Goal: Information Seeking & Learning: Learn about a topic

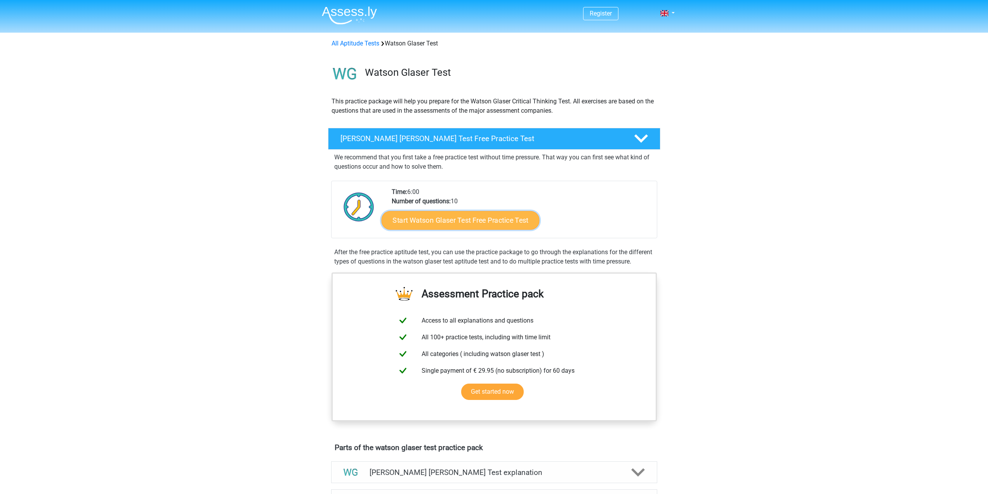
click at [486, 216] on link "Start Watson Glaser Test Free Practice Test" at bounding box center [460, 220] width 158 height 19
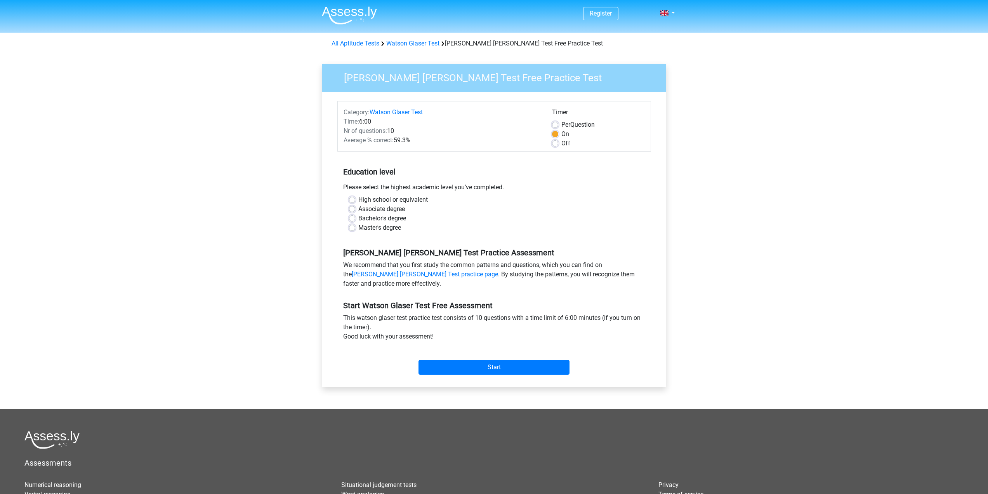
click at [397, 217] on label "Bachelor's degree" at bounding box center [383, 218] width 48 height 9
click at [355, 217] on input "Bachelor's degree" at bounding box center [352, 218] width 6 height 8
radio input "true"
click at [500, 365] on input "Start" at bounding box center [494, 367] width 151 height 15
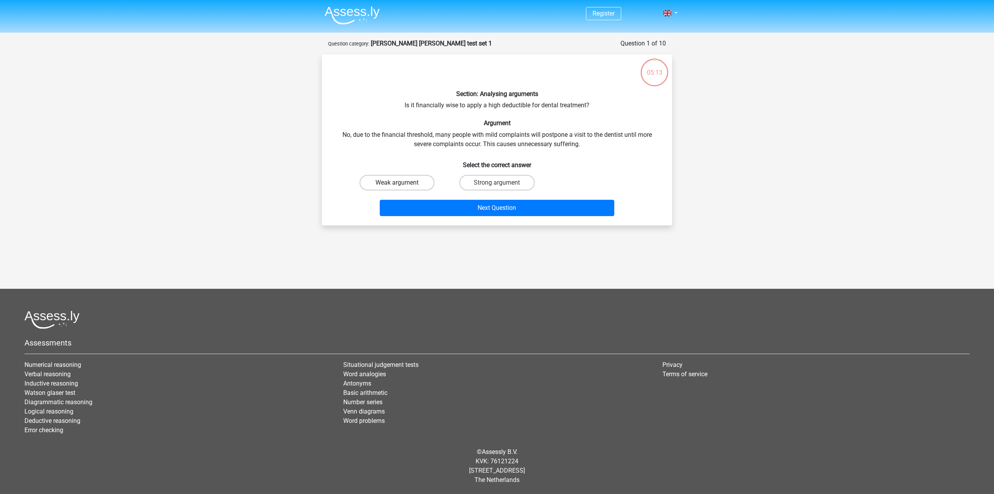
click at [415, 186] on label "Weak argument" at bounding box center [397, 183] width 75 height 16
click at [402, 186] on input "Weak argument" at bounding box center [399, 185] width 5 height 5
radio input "true"
click at [511, 207] on button "Next Question" at bounding box center [497, 208] width 235 height 16
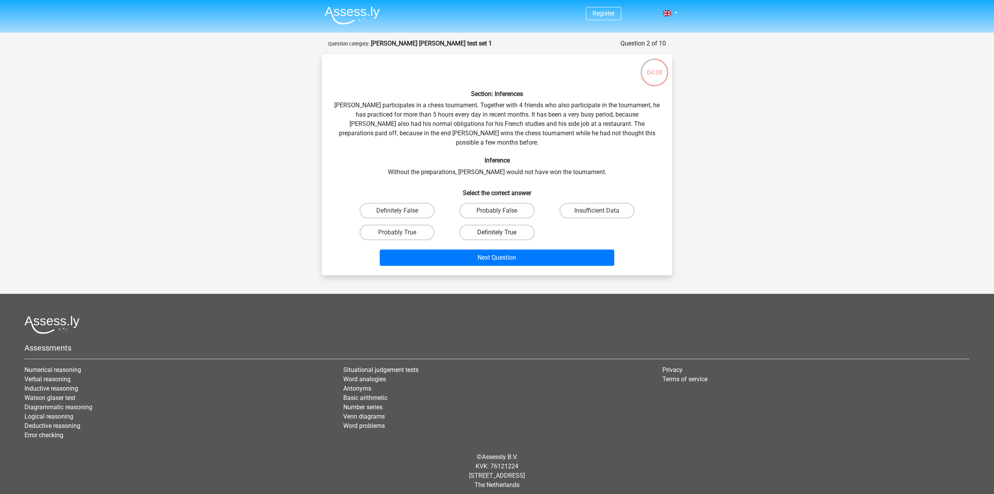
click at [489, 225] on label "Definitely True" at bounding box center [496, 233] width 75 height 16
click at [497, 232] on input "Definitely True" at bounding box center [499, 234] width 5 height 5
radio input "true"
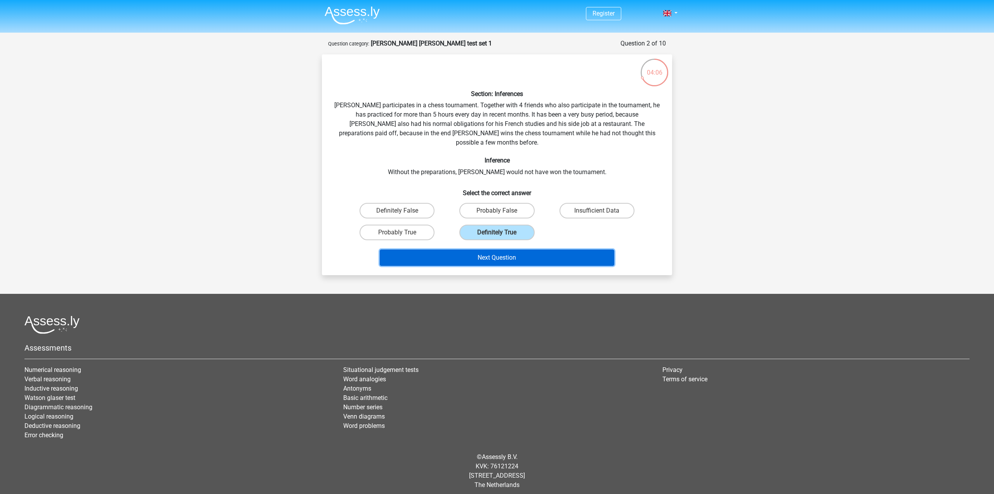
click at [502, 249] on button "Next Question" at bounding box center [497, 257] width 235 height 16
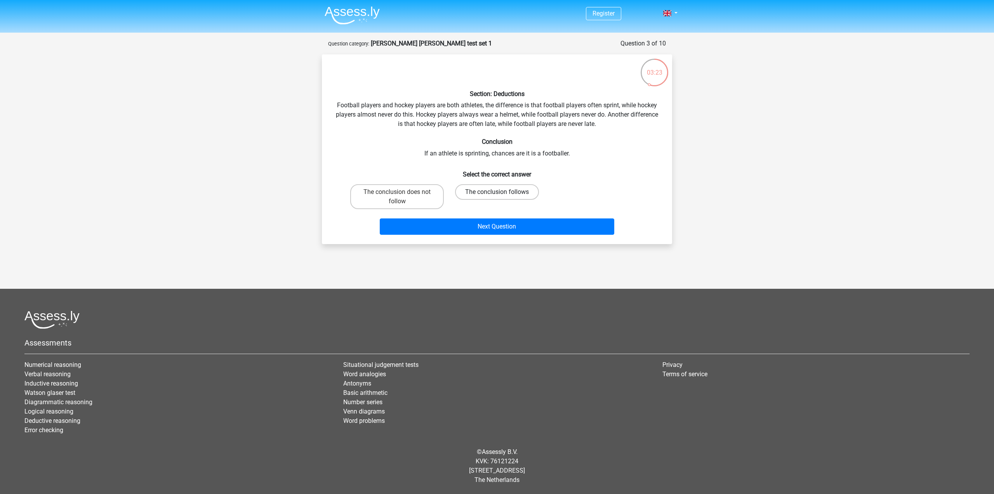
click at [489, 193] on label "The conclusion follows" at bounding box center [497, 192] width 84 height 16
click at [497, 193] on input "The conclusion follows" at bounding box center [499, 194] width 5 height 5
radio input "true"
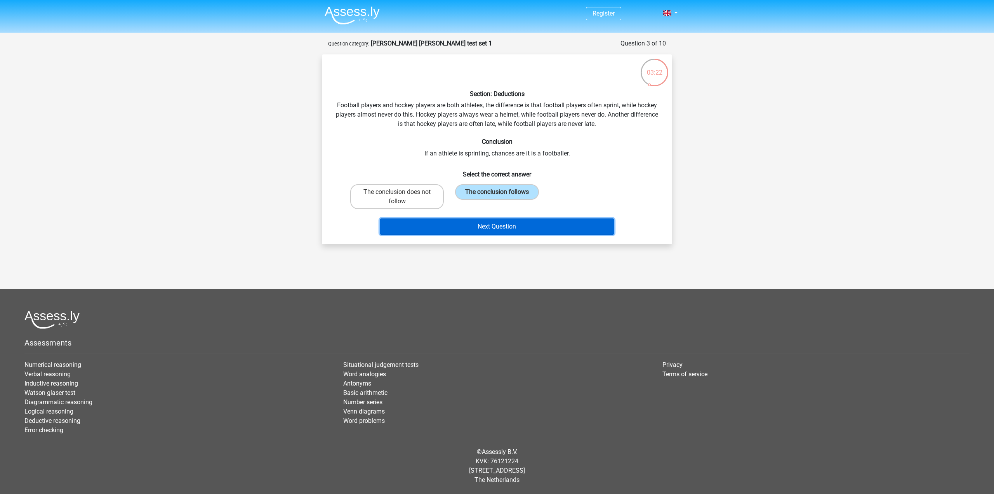
click at [504, 226] on button "Next Question" at bounding box center [497, 226] width 235 height 16
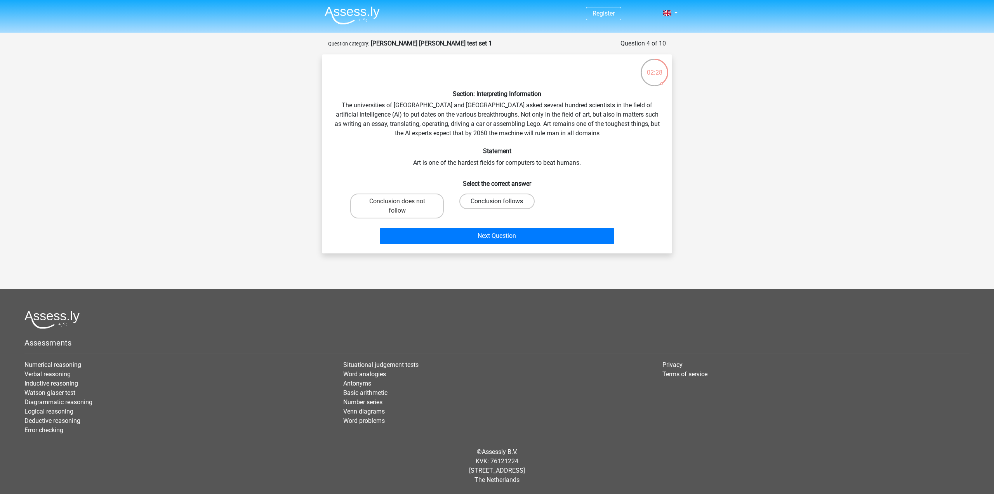
click at [484, 202] on label "Conclusion follows" at bounding box center [496, 201] width 75 height 16
click at [497, 202] on input "Conclusion follows" at bounding box center [499, 203] width 5 height 5
radio input "true"
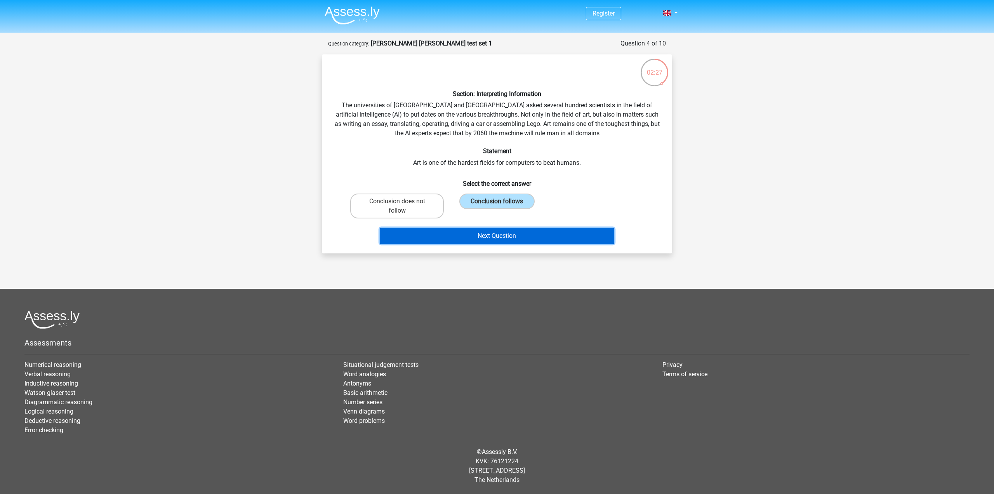
click at [494, 228] on button "Next Question" at bounding box center [497, 236] width 235 height 16
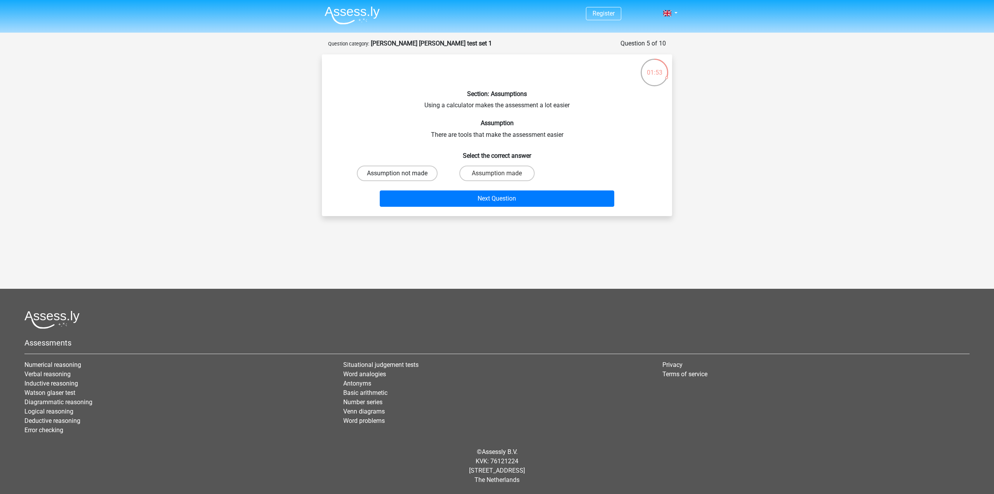
click at [419, 173] on label "Assumption not made" at bounding box center [397, 173] width 81 height 16
click at [402, 173] on input "Assumption not made" at bounding box center [399, 175] width 5 height 5
radio input "true"
click at [445, 188] on div "Next Question" at bounding box center [496, 197] width 325 height 26
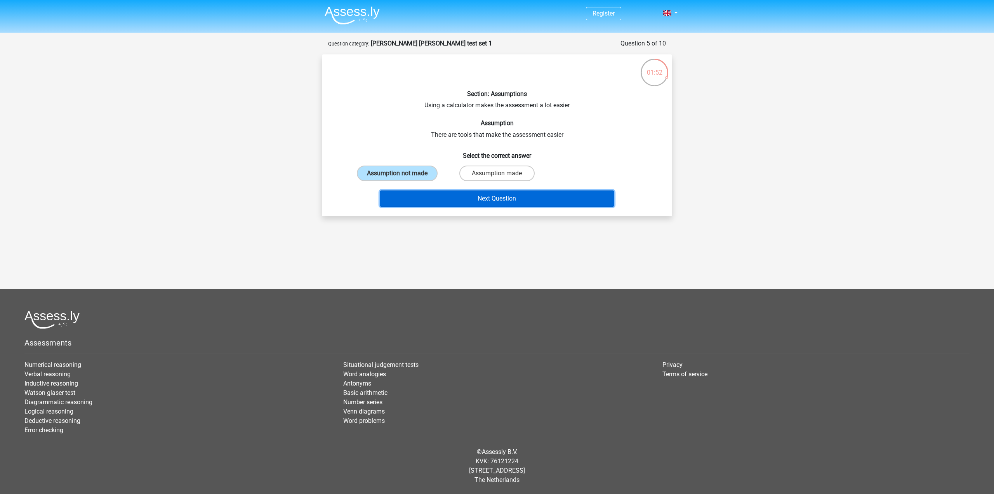
click at [448, 198] on button "Next Question" at bounding box center [497, 198] width 235 height 16
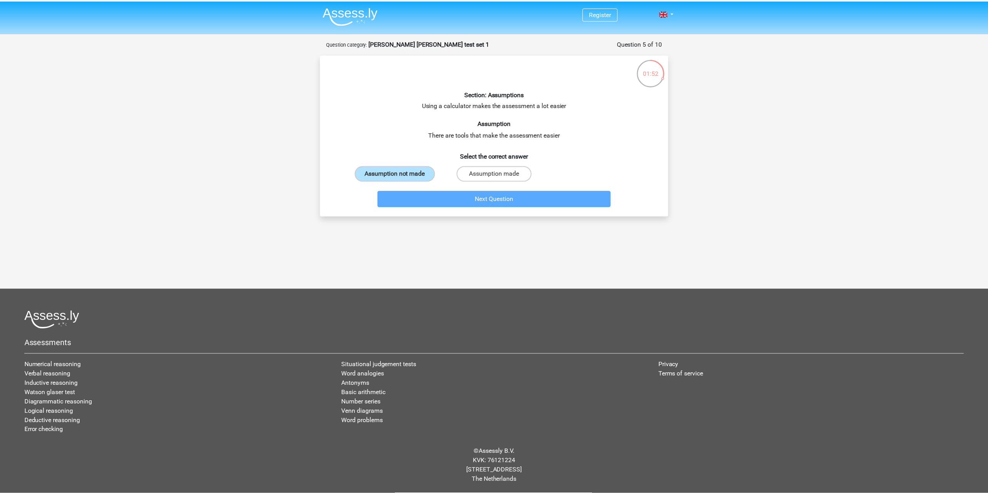
scroll to position [2, 0]
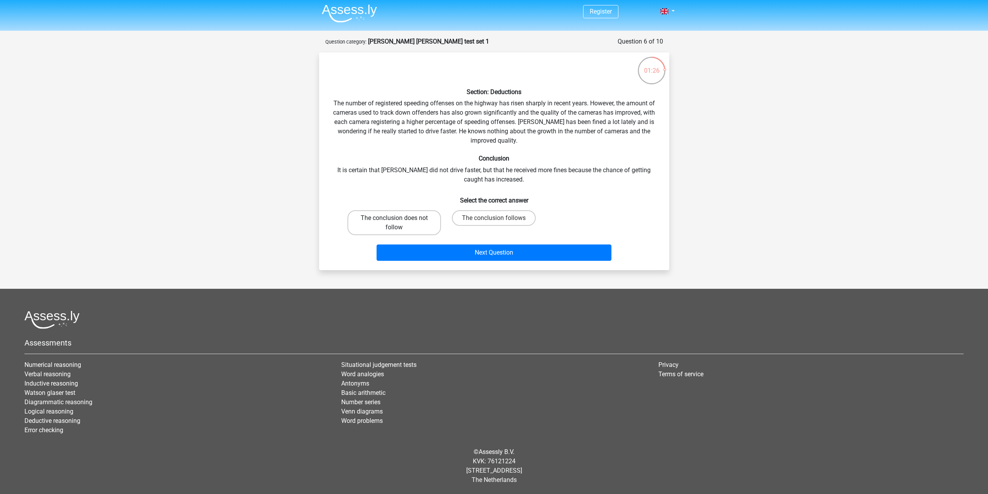
click at [395, 217] on label "The conclusion does not follow" at bounding box center [395, 222] width 94 height 25
click at [395, 218] on input "The conclusion does not follow" at bounding box center [396, 220] width 5 height 5
radio input "true"
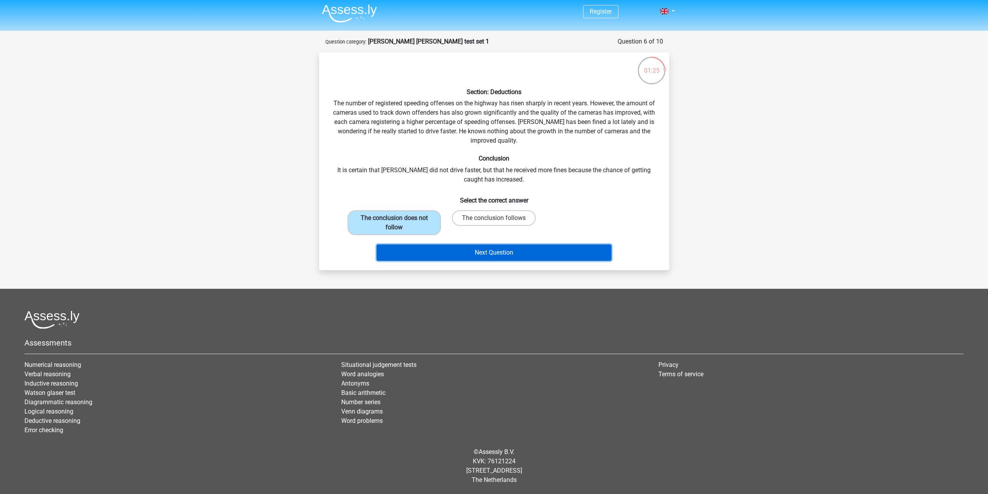
click at [437, 251] on button "Next Question" at bounding box center [494, 252] width 235 height 16
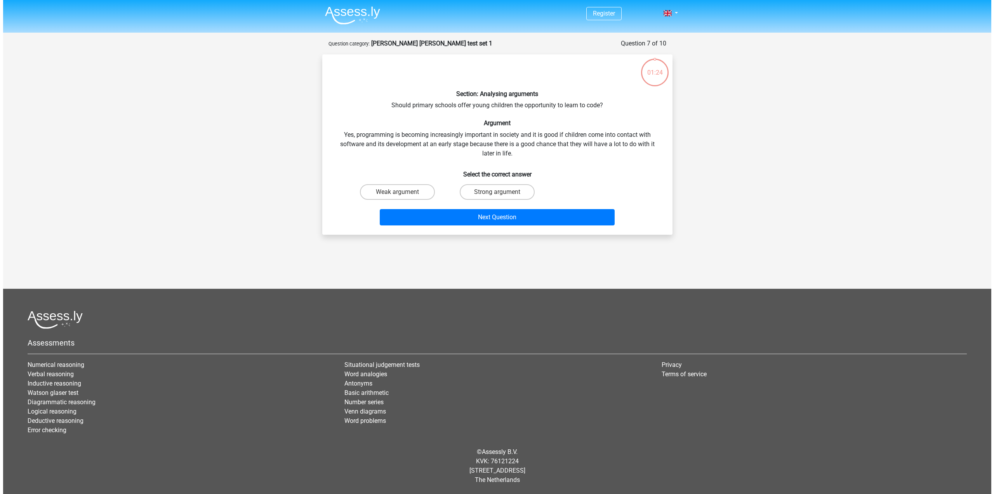
scroll to position [0, 0]
click at [494, 191] on label "Strong argument" at bounding box center [496, 192] width 75 height 16
click at [497, 192] on input "Strong argument" at bounding box center [499, 194] width 5 height 5
radio input "true"
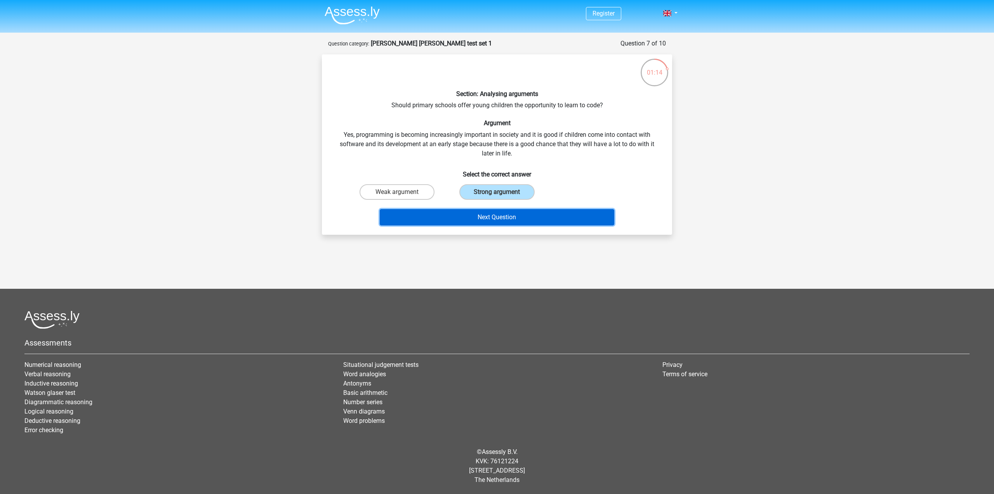
click at [502, 214] on button "Next Question" at bounding box center [497, 217] width 235 height 16
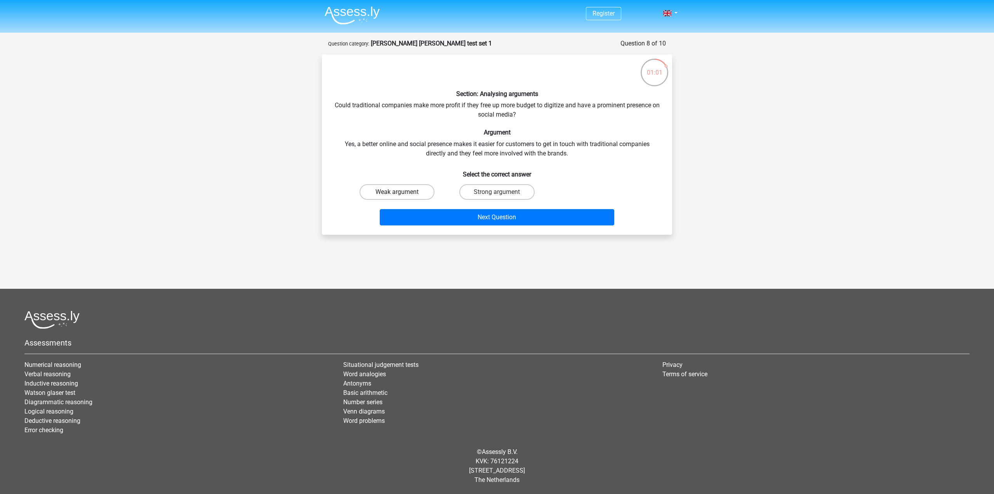
click at [397, 191] on label "Weak argument" at bounding box center [397, 192] width 75 height 16
click at [397, 192] on input "Weak argument" at bounding box center [399, 194] width 5 height 5
radio input "true"
click at [463, 216] on button "Next Question" at bounding box center [497, 217] width 235 height 16
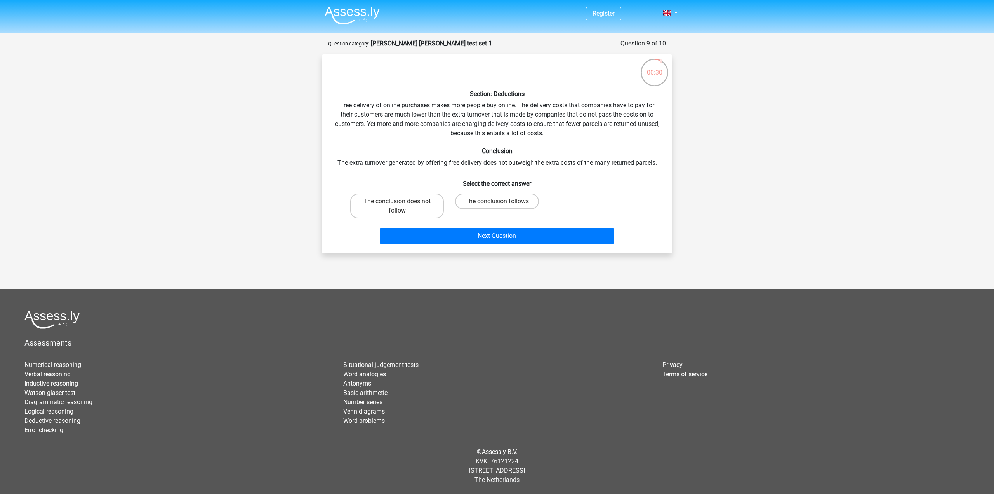
drag, startPoint x: 508, startPoint y: 199, endPoint x: 505, endPoint y: 223, distance: 24.4
click at [508, 200] on label "The conclusion follows" at bounding box center [497, 201] width 84 height 16
click at [502, 201] on input "The conclusion follows" at bounding box center [499, 203] width 5 height 5
radio input "true"
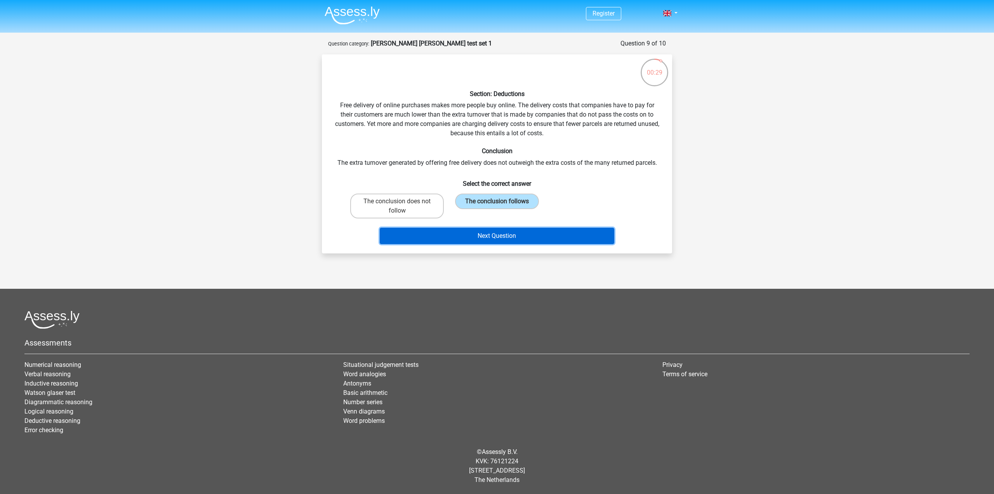
click at [500, 235] on button "Next Question" at bounding box center [497, 236] width 235 height 16
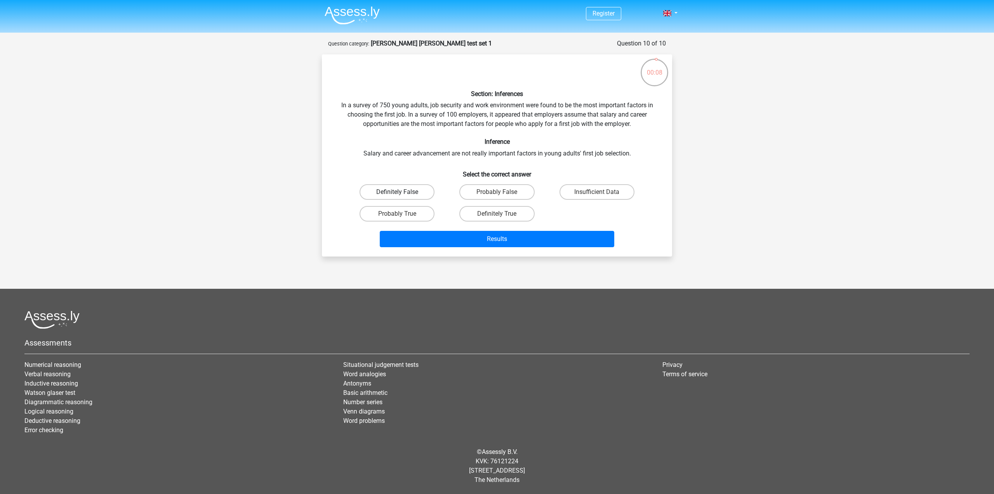
click at [421, 195] on label "Definitely False" at bounding box center [397, 192] width 75 height 16
click at [402, 195] on input "Definitely False" at bounding box center [399, 194] width 5 height 5
radio input "true"
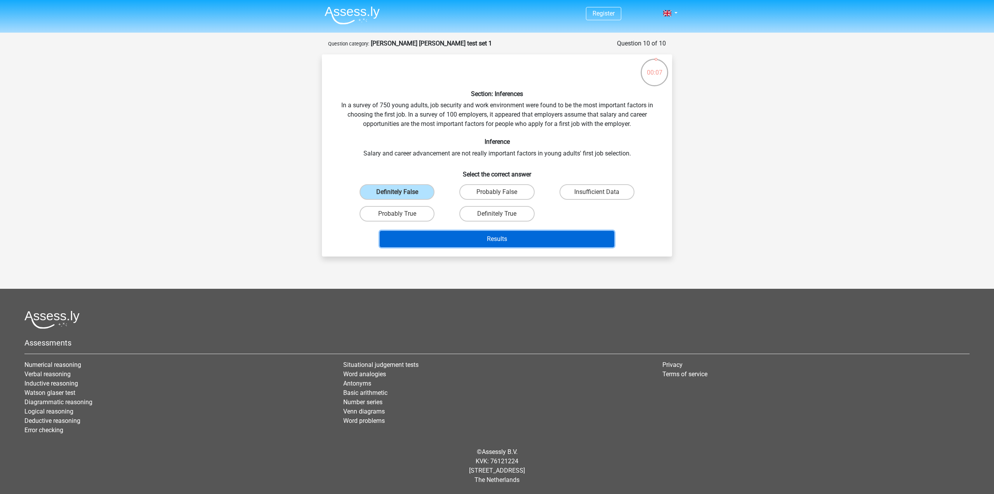
click at [465, 231] on button "Results" at bounding box center [497, 239] width 235 height 16
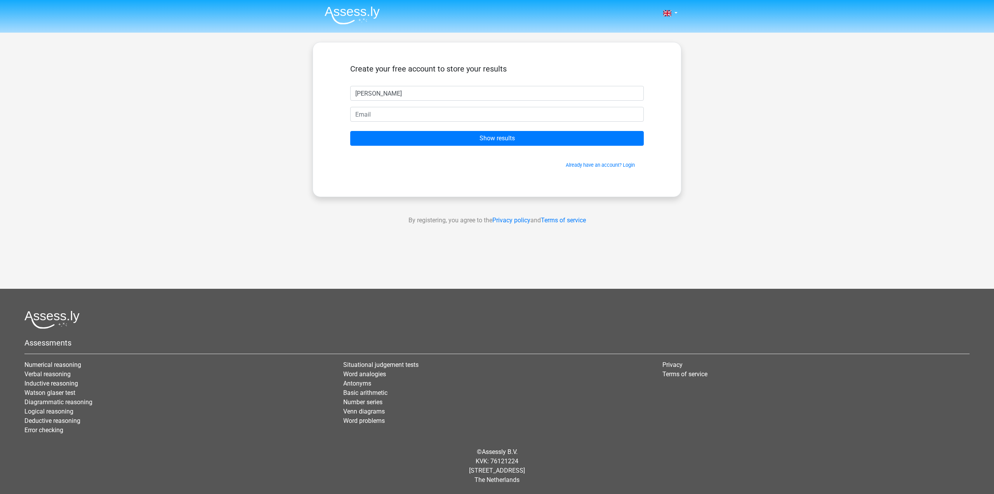
type input "Matt"
type input "mpon1960@gmail.com"
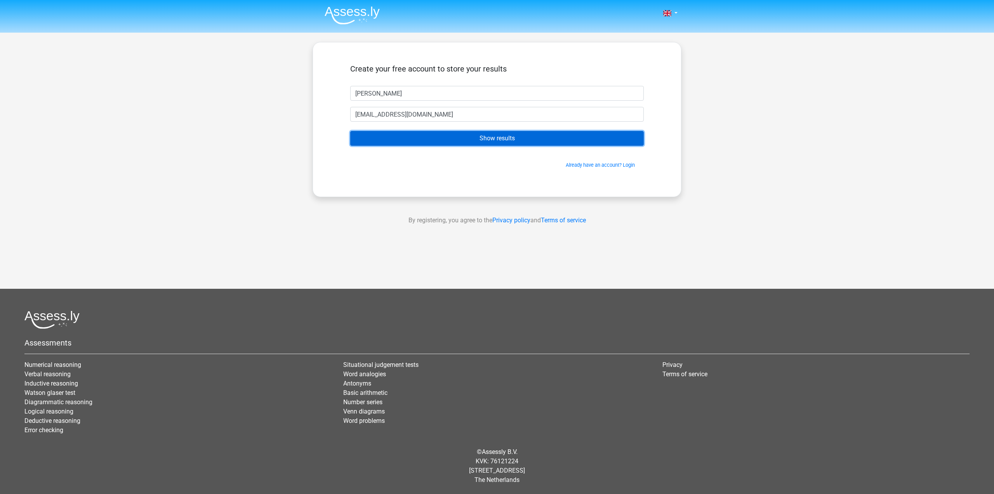
click at [439, 138] on input "Show results" at bounding box center [497, 138] width 294 height 15
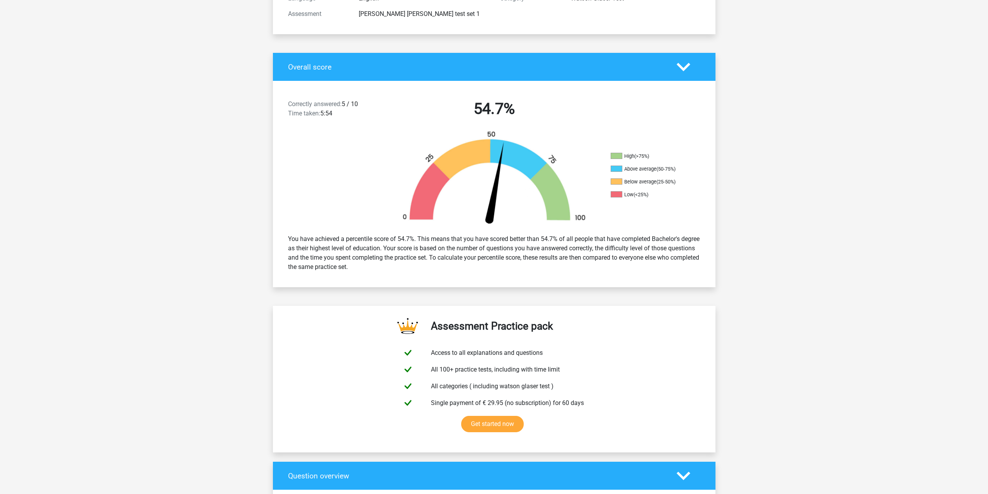
scroll to position [583, 0]
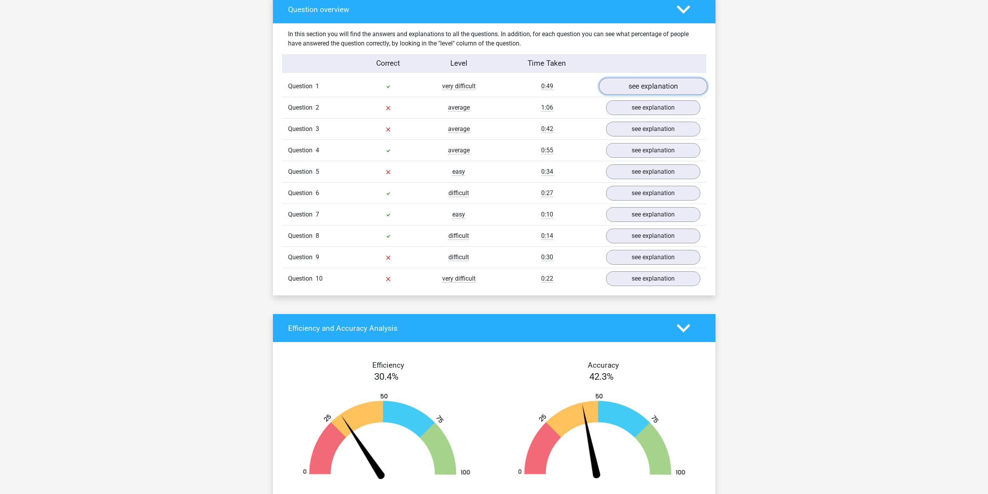
click at [640, 89] on link "see explanation" at bounding box center [653, 86] width 108 height 17
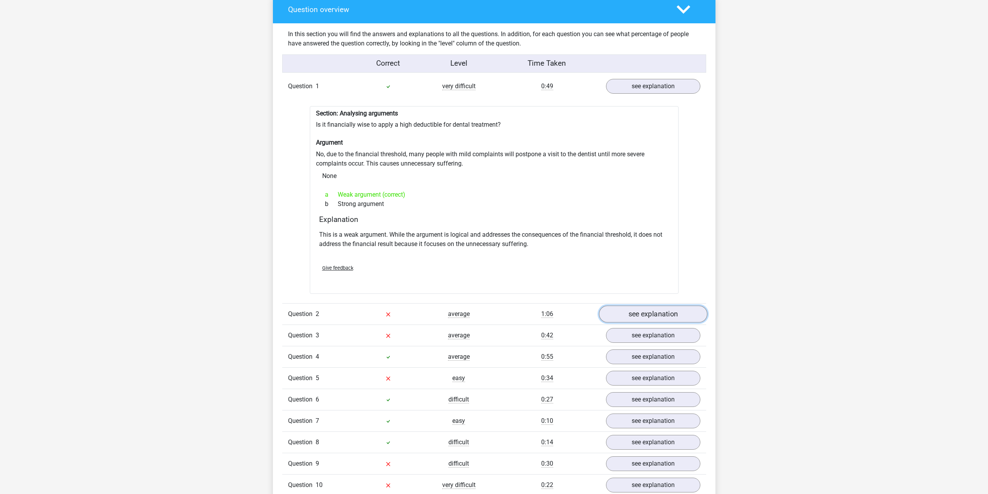
click at [637, 314] on link "see explanation" at bounding box center [653, 313] width 108 height 17
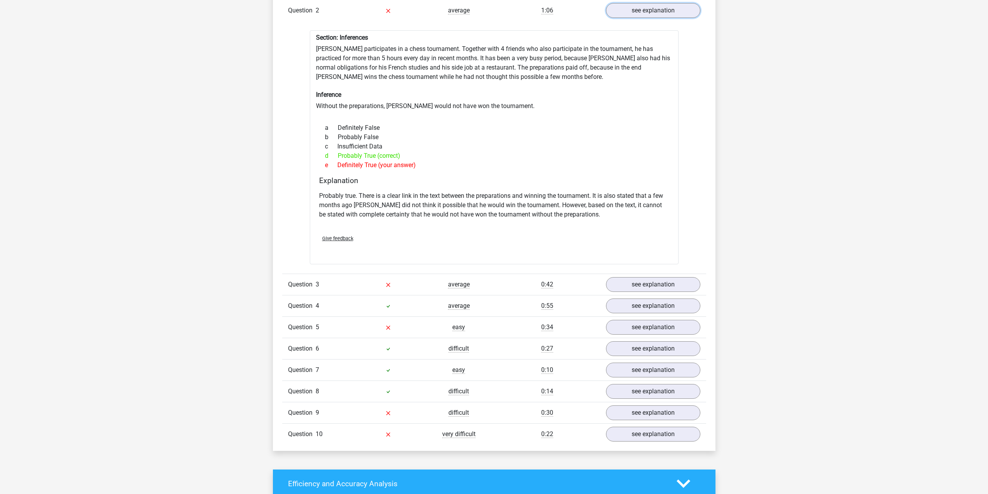
scroll to position [932, 0]
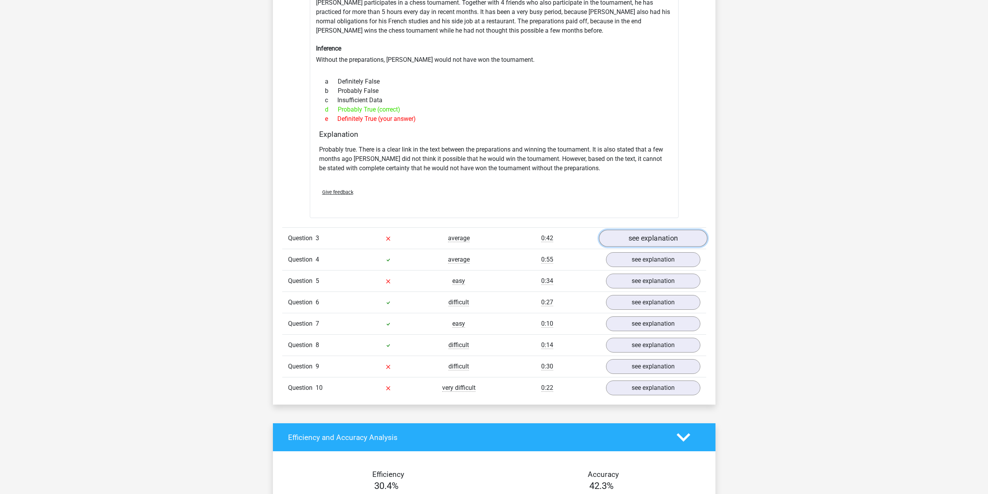
click at [630, 237] on link "see explanation" at bounding box center [653, 238] width 108 height 17
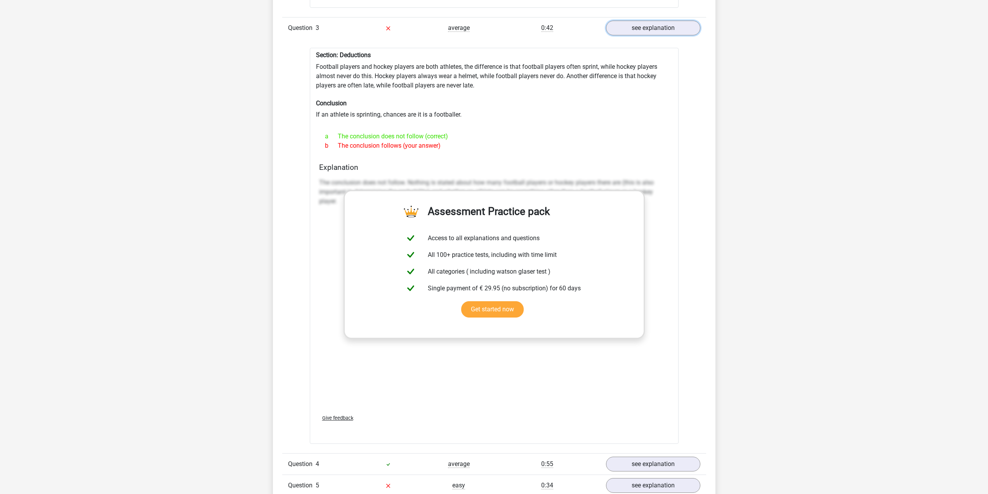
scroll to position [1049, 0]
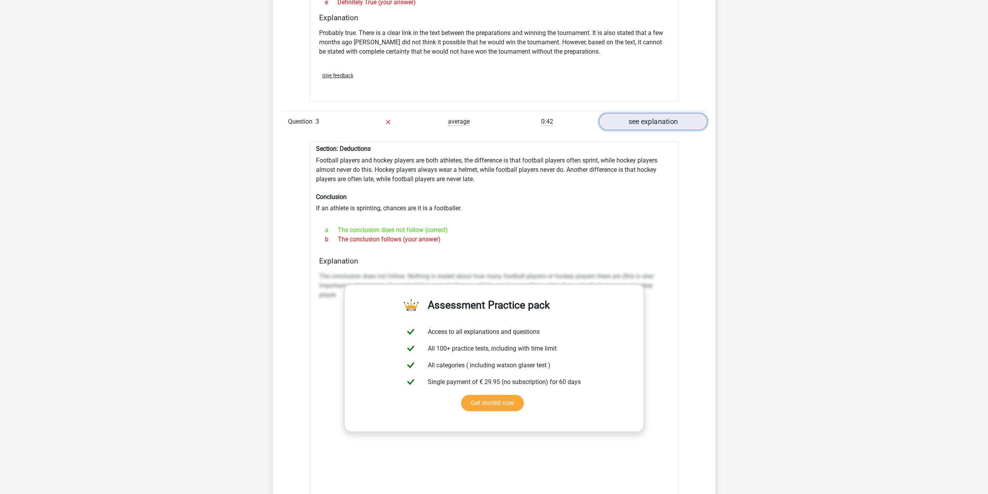
click at [630, 118] on link "see explanation" at bounding box center [653, 121] width 108 height 17
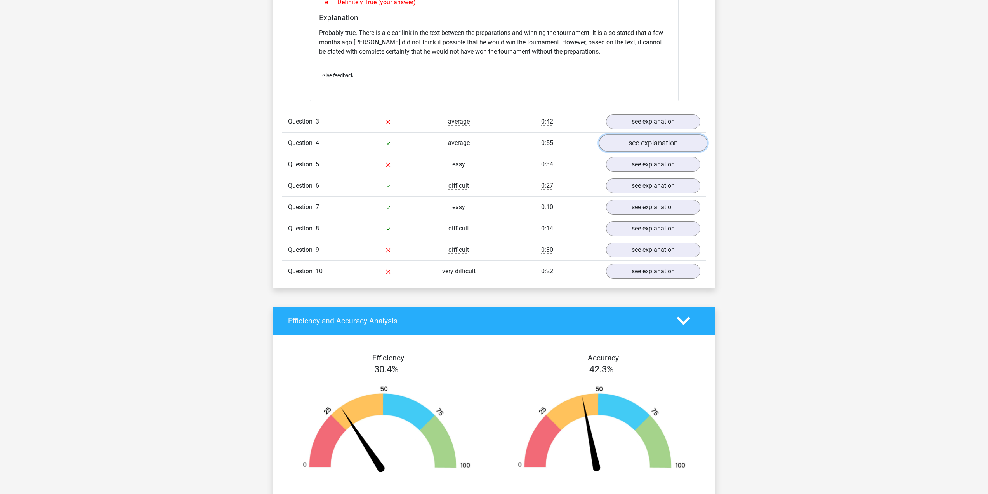
click at [656, 136] on link "see explanation" at bounding box center [653, 142] width 108 height 17
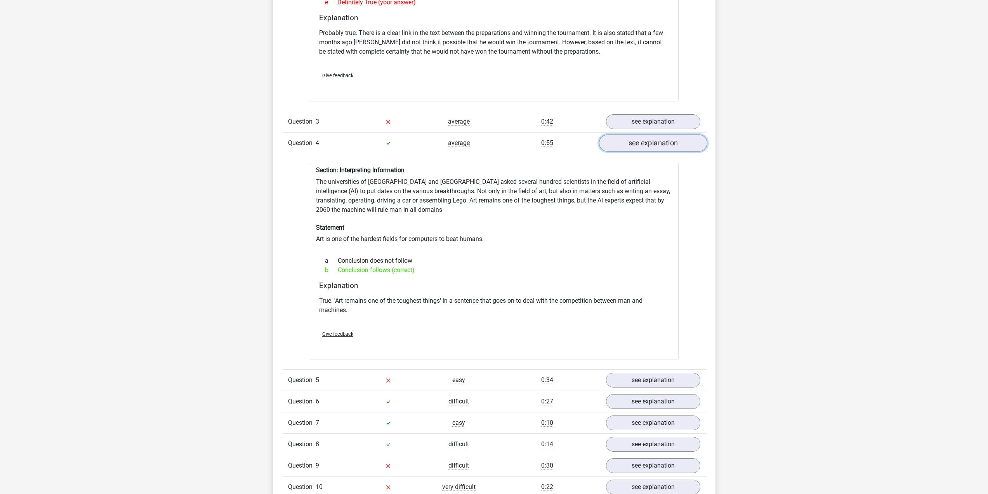
click at [656, 145] on link "see explanation" at bounding box center [653, 142] width 108 height 17
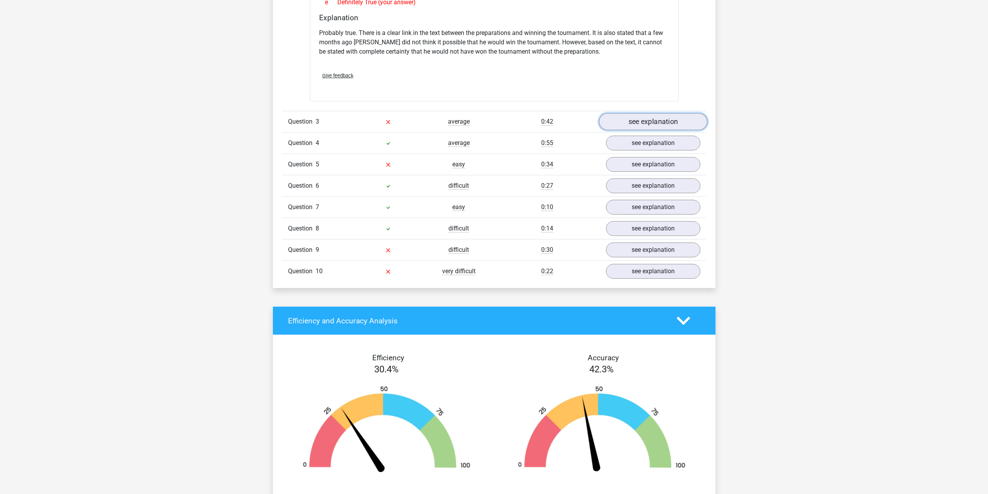
click at [647, 120] on link "see explanation" at bounding box center [653, 121] width 108 height 17
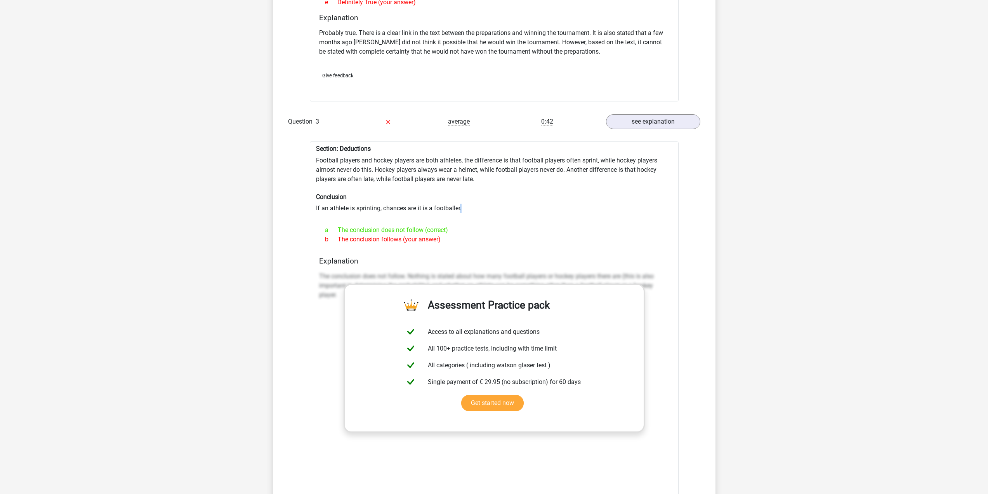
drag, startPoint x: 456, startPoint y: 217, endPoint x: 460, endPoint y: 212, distance: 7.2
click at [460, 212] on div "Section: Deductions Football players and hockey players are both athletes, the …" at bounding box center [494, 339] width 369 height 396
drag, startPoint x: 315, startPoint y: 148, endPoint x: 322, endPoint y: 151, distance: 7.7
click at [320, 150] on div "Section: Deductions Football players and hockey players are both athletes, the …" at bounding box center [494, 339] width 369 height 396
click at [348, 212] on div "Section: Deductions Football players and hockey players are both athletes, the …" at bounding box center [494, 339] width 369 height 396
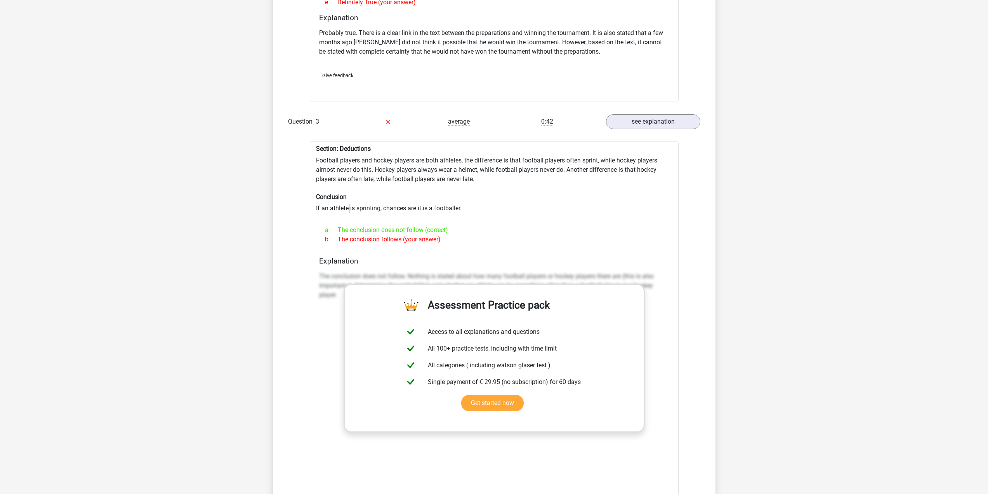
click at [348, 212] on div "Section: Deductions Football players and hockey players are both athletes, the …" at bounding box center [494, 339] width 369 height 396
click at [340, 206] on div "Section: Deductions Football players and hockey players are both athletes, the …" at bounding box center [494, 339] width 369 height 396
click at [410, 198] on h6 "Conclusion" at bounding box center [494, 196] width 357 height 7
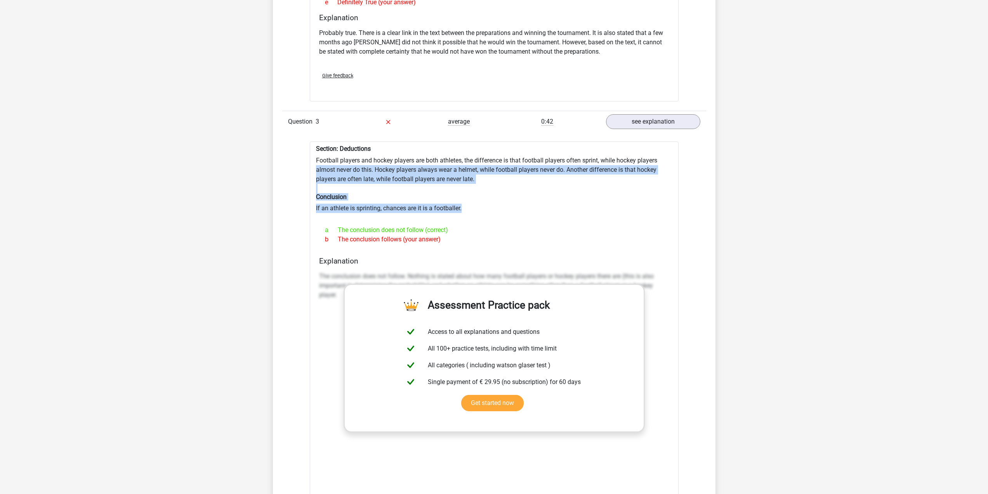
drag, startPoint x: 463, startPoint y: 207, endPoint x: 310, endPoint y: 172, distance: 156.6
click at [310, 172] on div "Section: Deductions Football players and hockey players are both athletes, the …" at bounding box center [494, 339] width 369 height 396
click at [405, 184] on div "Section: Deductions Football players and hockey players are both athletes, the …" at bounding box center [494, 339] width 369 height 396
drag, startPoint x: 465, startPoint y: 206, endPoint x: 306, endPoint y: 153, distance: 167.7
click at [306, 153] on div "Question 1 very difficult 0:49 see explanation Section: Analysing arguments Is …" at bounding box center [494, 153] width 412 height 1086
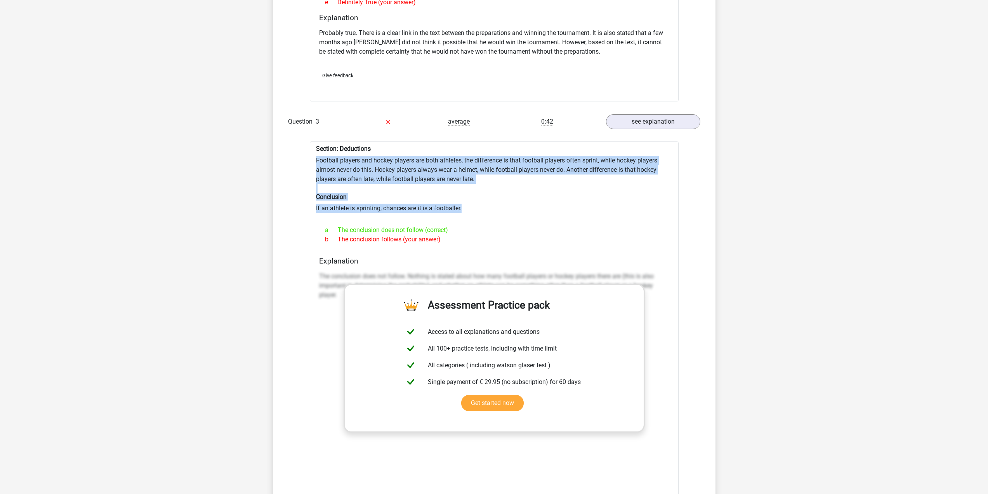
copy div "Football players and hockey players are both athletes, the difference is that f…"
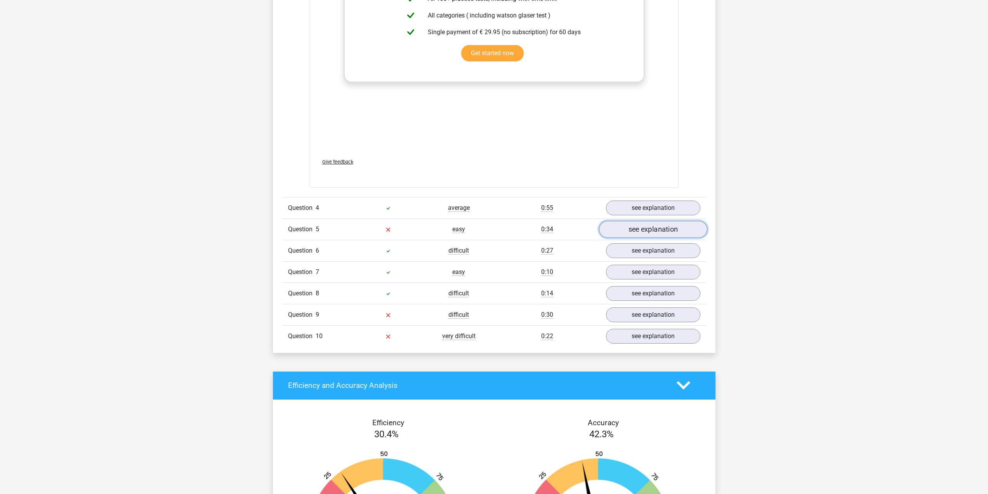
click at [637, 228] on link "see explanation" at bounding box center [653, 229] width 108 height 17
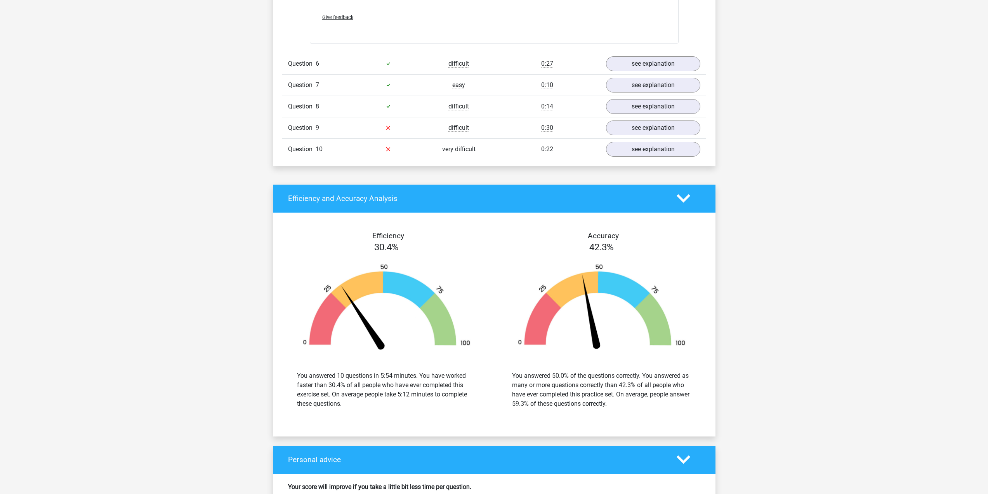
scroll to position [1864, 0]
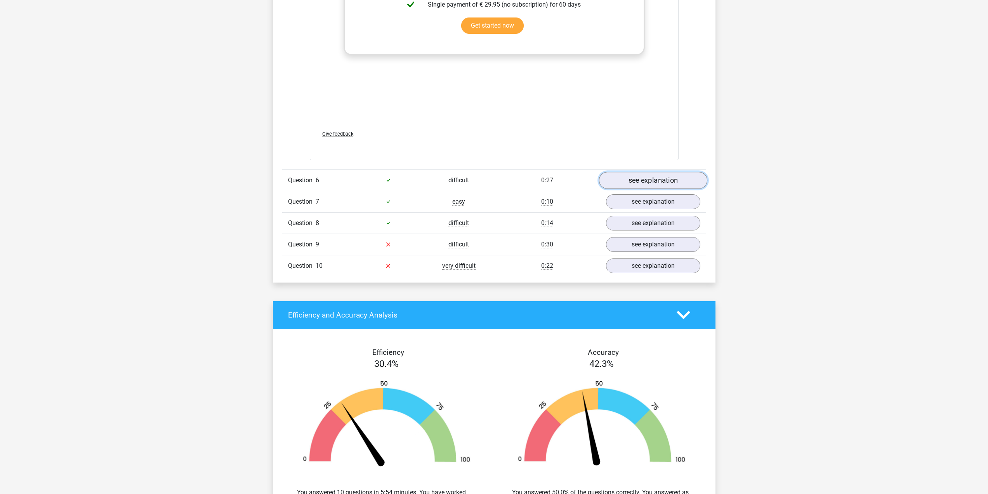
click at [619, 178] on link "see explanation" at bounding box center [653, 180] width 108 height 17
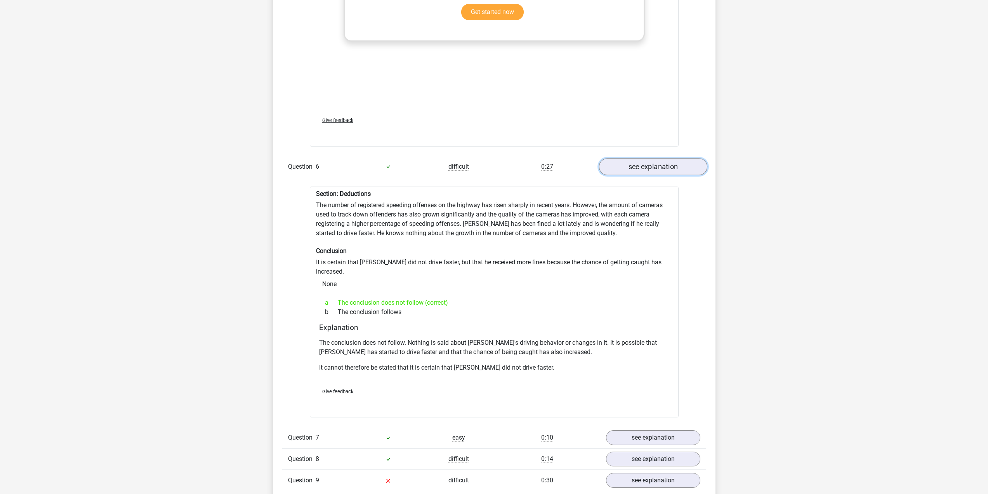
scroll to position [1981, 0]
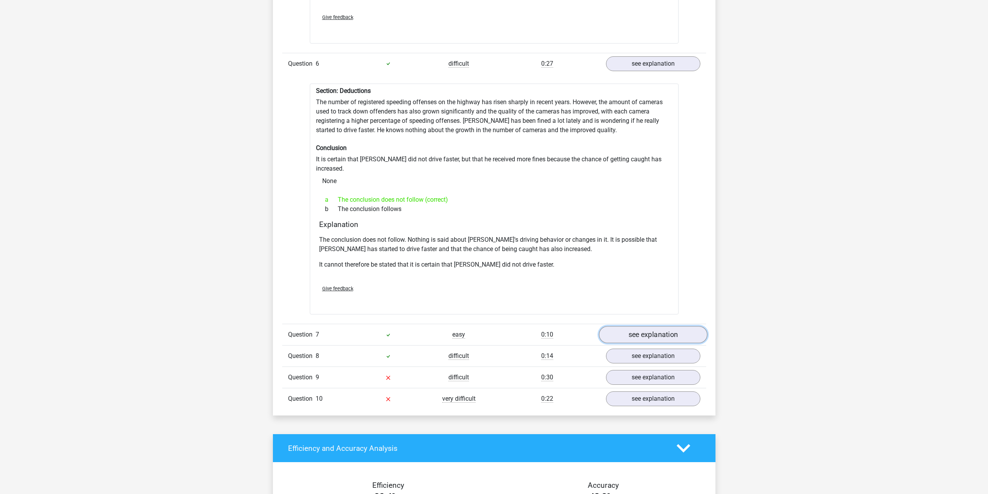
click at [630, 326] on link "see explanation" at bounding box center [653, 334] width 108 height 17
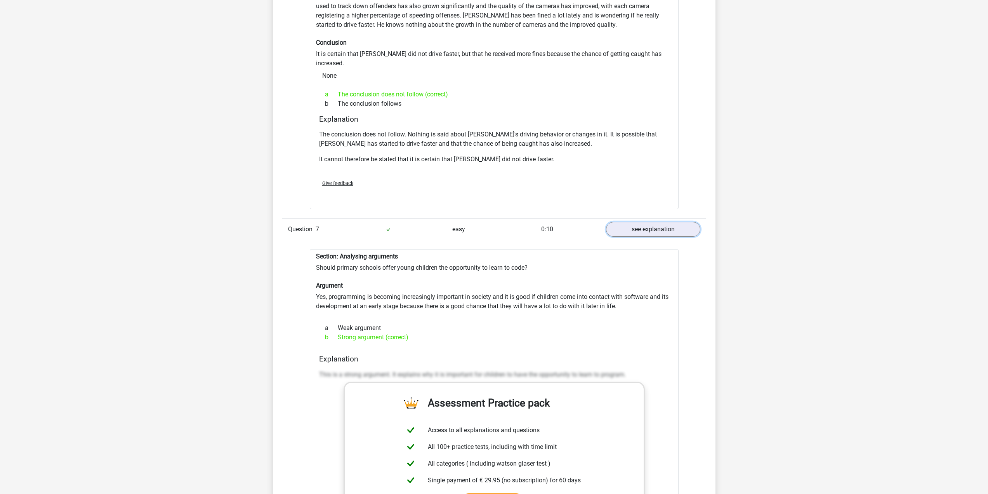
scroll to position [2097, 0]
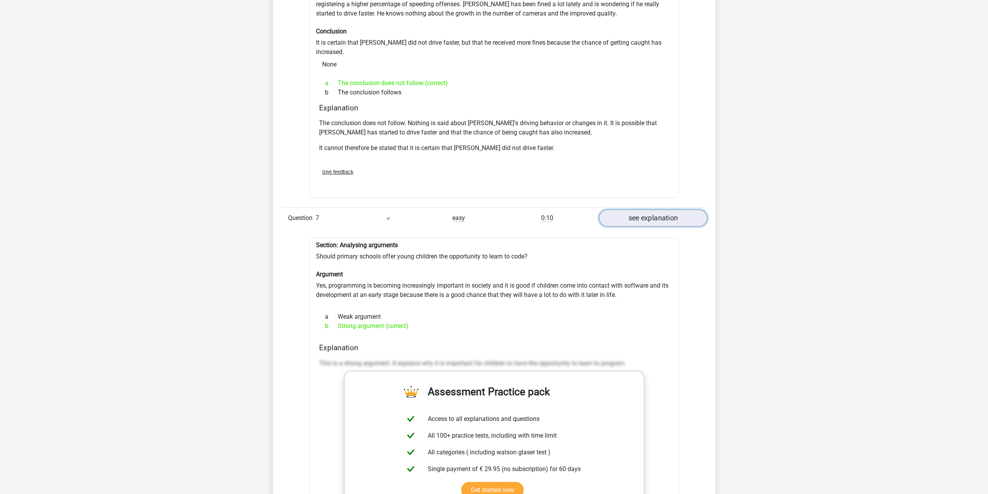
click at [663, 214] on link "see explanation" at bounding box center [653, 217] width 108 height 17
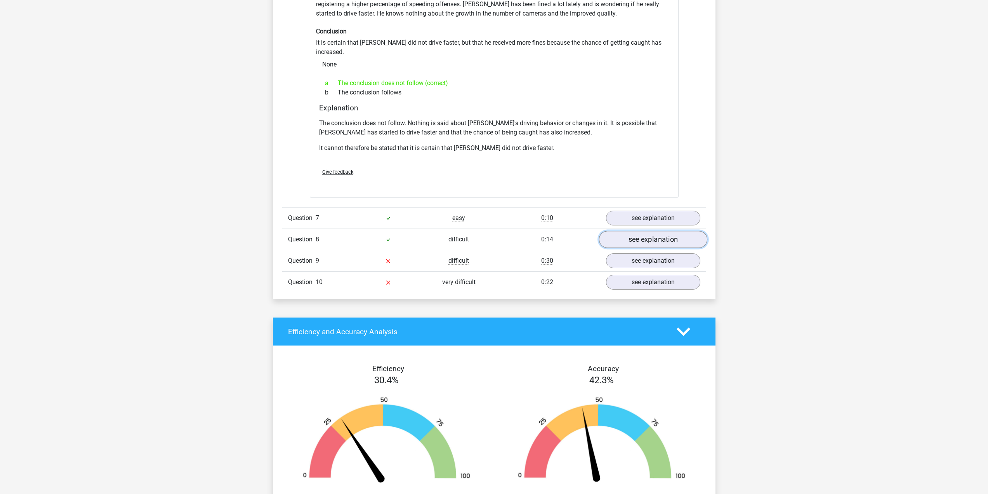
click at [647, 231] on link "see explanation" at bounding box center [653, 239] width 108 height 17
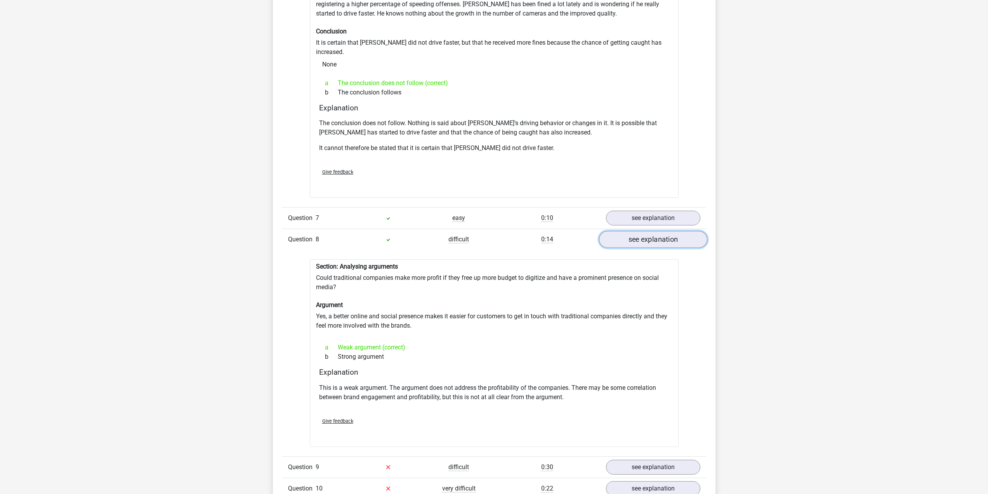
click at [677, 235] on link "see explanation" at bounding box center [653, 239] width 108 height 17
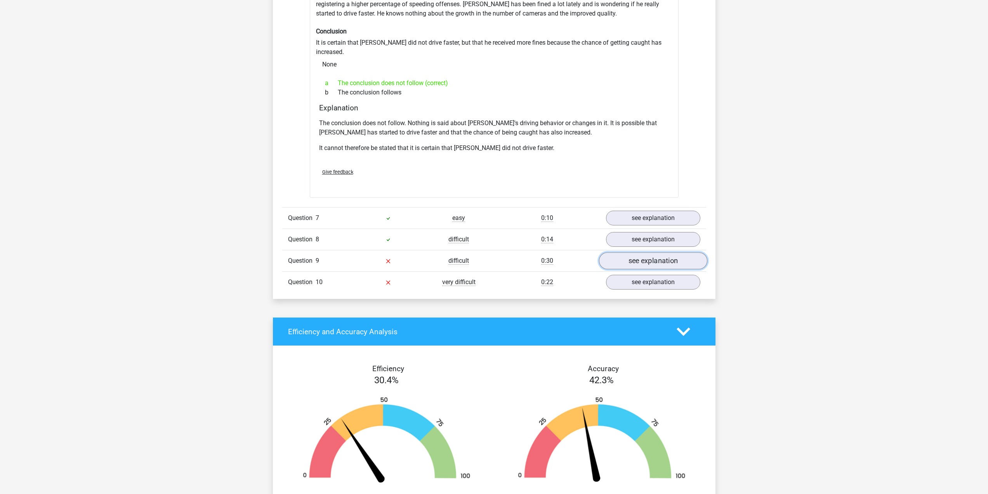
click at [663, 257] on link "see explanation" at bounding box center [653, 260] width 108 height 17
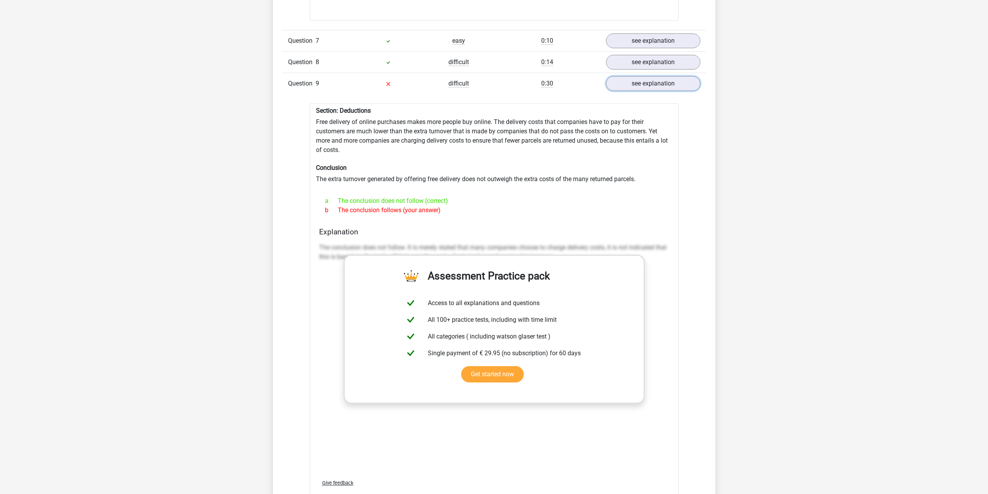
scroll to position [2214, 0]
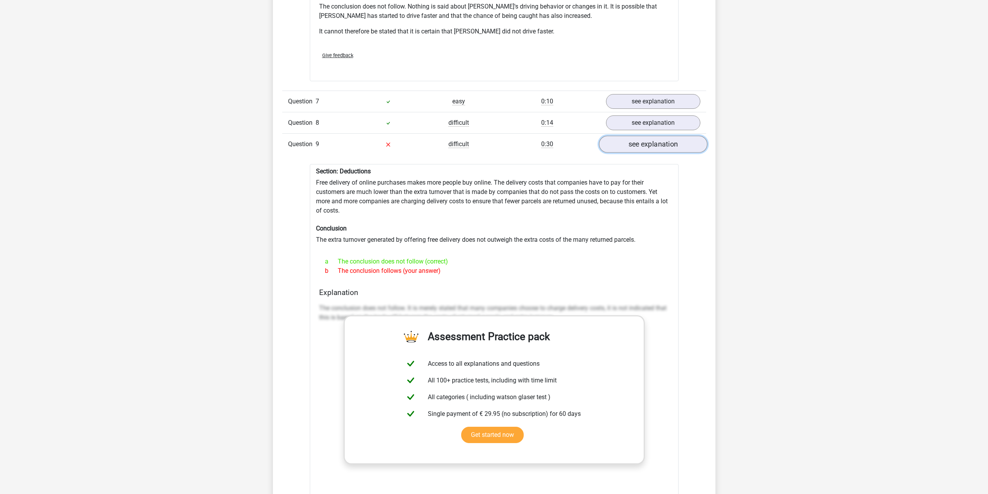
click at [631, 136] on link "see explanation" at bounding box center [653, 144] width 108 height 17
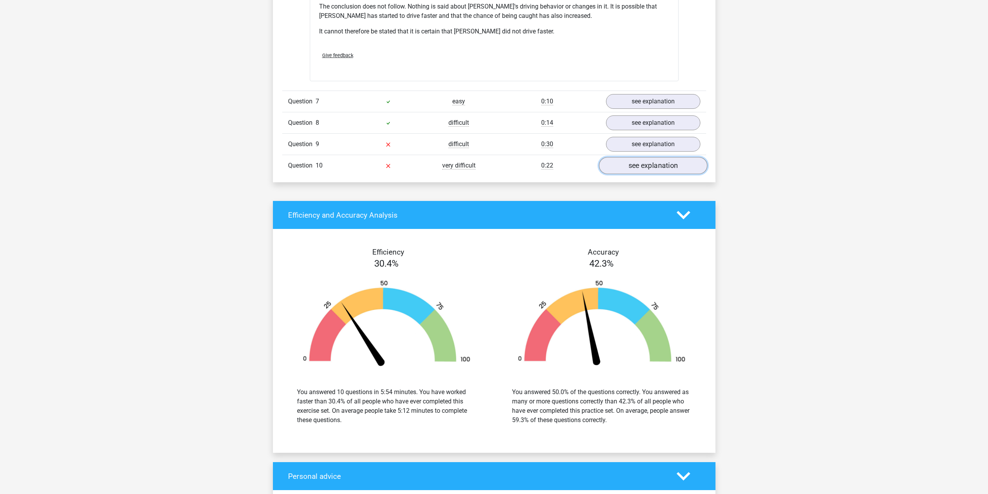
click at [636, 158] on link "see explanation" at bounding box center [653, 165] width 108 height 17
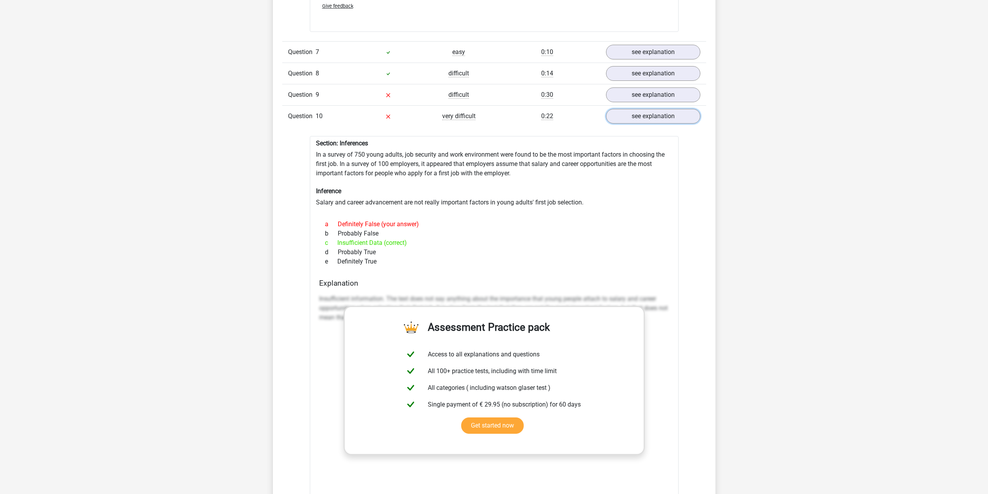
scroll to position [1977, 0]
